Goal: Transaction & Acquisition: Subscribe to service/newsletter

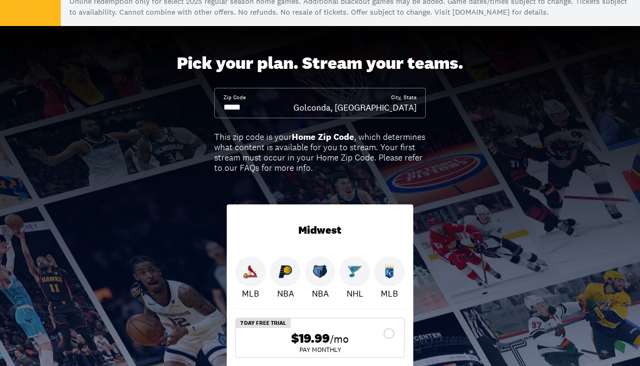
scroll to position [93, 0]
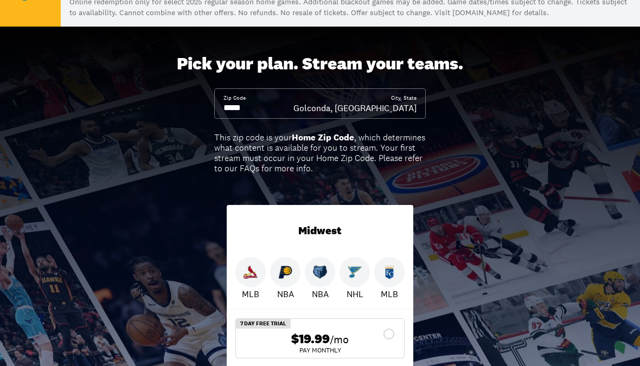
click at [244, 103] on input at bounding box center [258, 108] width 70 height 12
click at [276, 107] on input at bounding box center [258, 108] width 70 height 12
click at [588, 125] on div "Pick your plan. Stream your teams. Zip Code City, State Golconda, [GEOGRAPHIC_D…" at bounding box center [320, 250] width 640 height 446
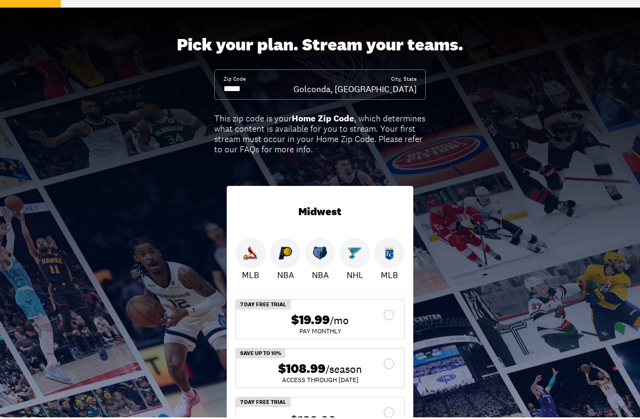
scroll to position [112, 0]
click at [271, 89] on input at bounding box center [258, 89] width 70 height 12
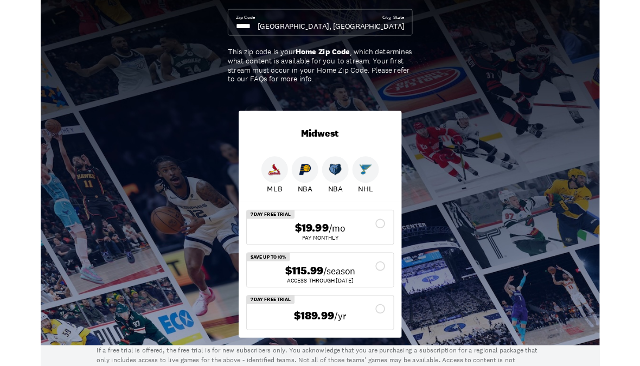
scroll to position [167, 0]
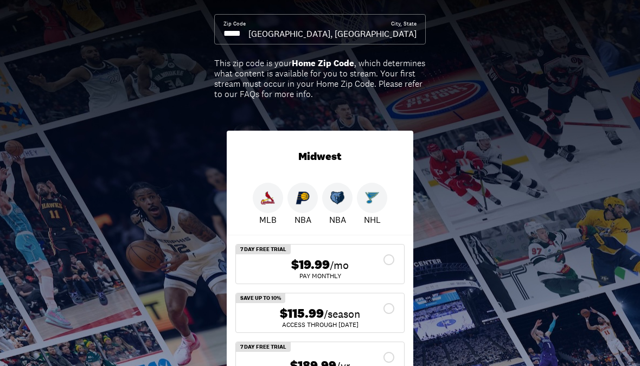
type input "*****"
click at [398, 308] on div "$115.99 /season ACCESS THROUGH [DATE]" at bounding box center [320, 312] width 168 height 39
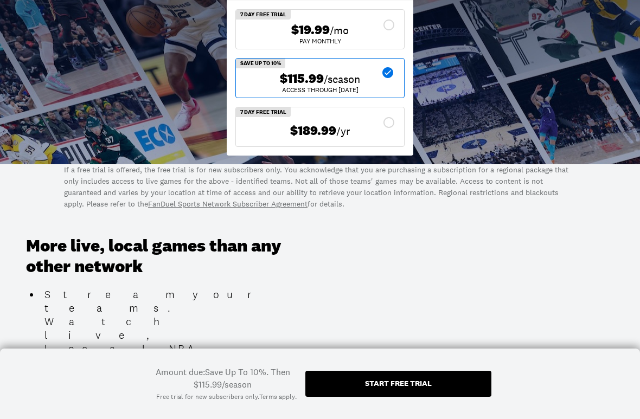
scroll to position [417, 0]
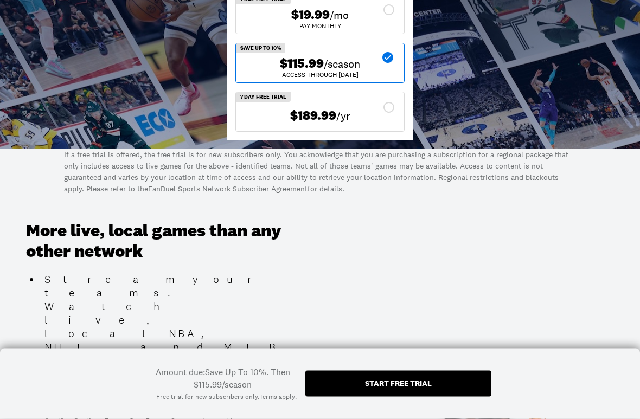
click at [398, 366] on div "Start free trial" at bounding box center [398, 384] width 67 height 8
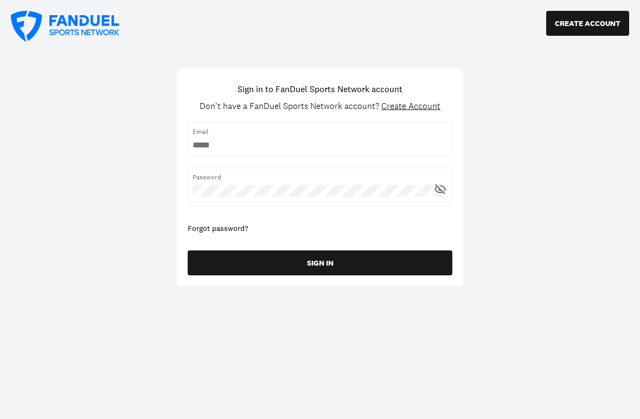
click at [236, 150] on input "username" at bounding box center [320, 145] width 255 height 12
type input "**********"
click at [308, 182] on span "Password" at bounding box center [320, 177] width 255 height 10
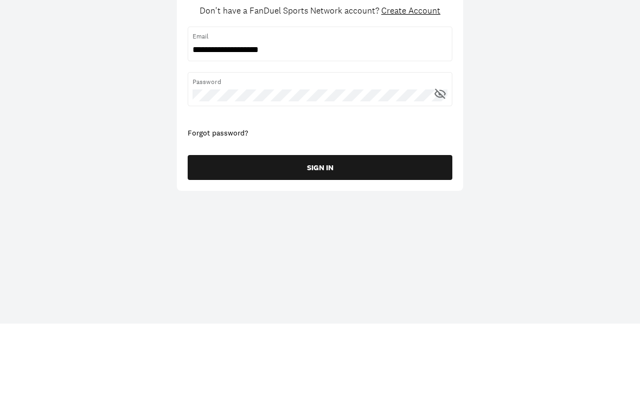
click at [338, 251] on button "SIGN IN" at bounding box center [320, 263] width 265 height 25
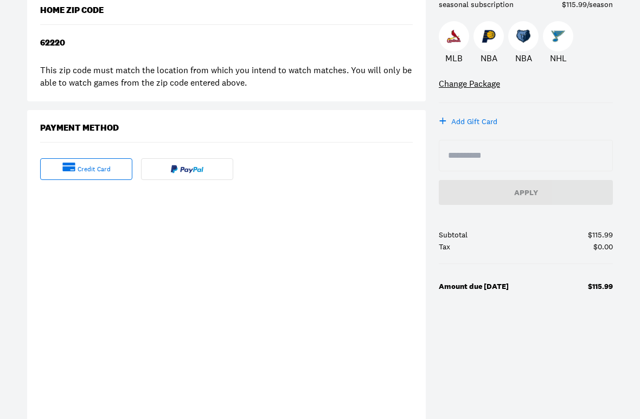
scroll to position [173, 0]
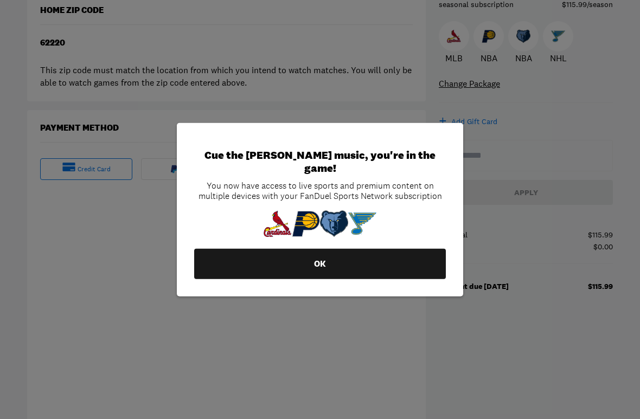
click at [306, 249] on button "OK" at bounding box center [320, 264] width 252 height 30
